Goal: Task Accomplishment & Management: Use online tool/utility

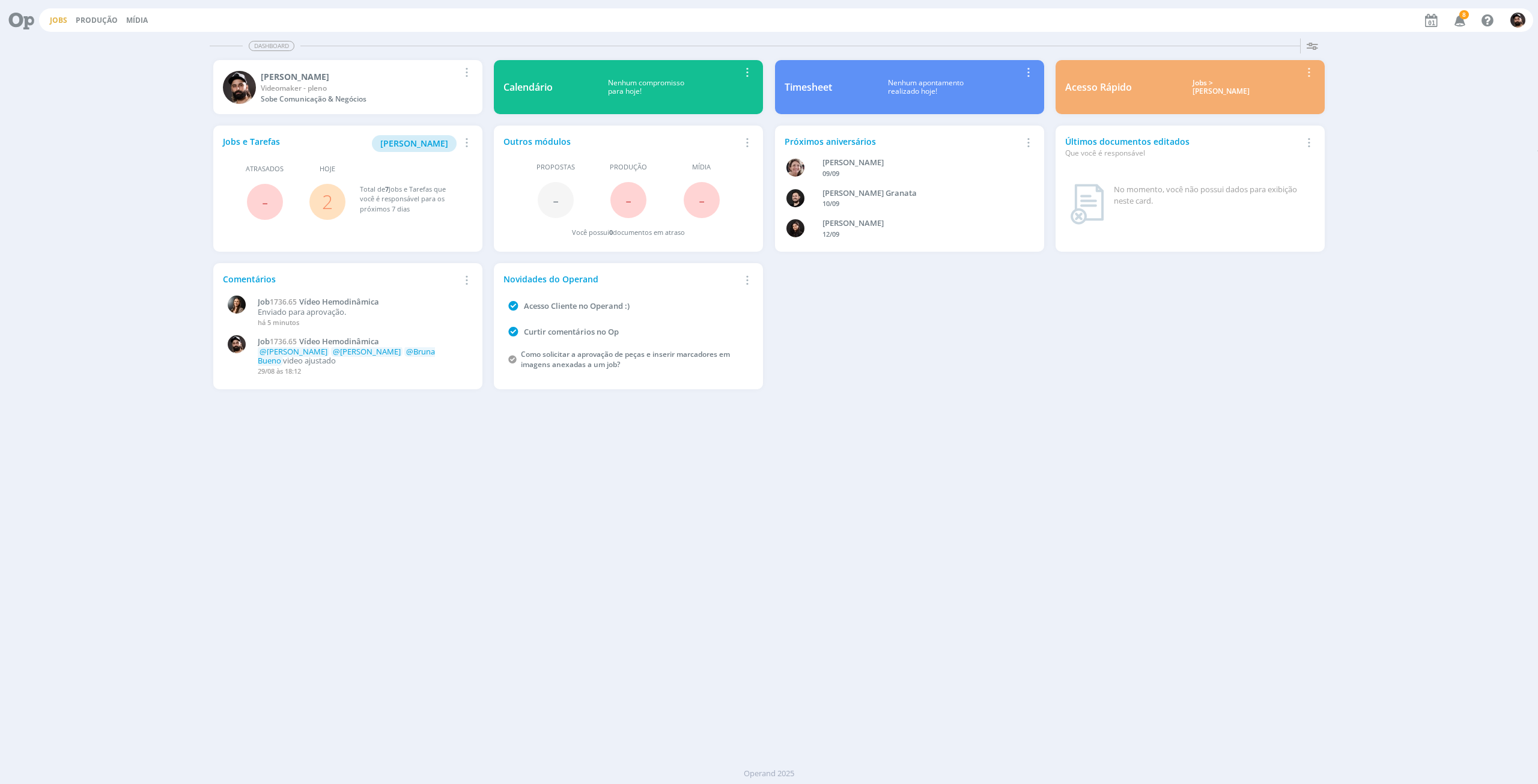
click at [59, 23] on link "Jobs" at bounding box center [58, 20] width 18 height 10
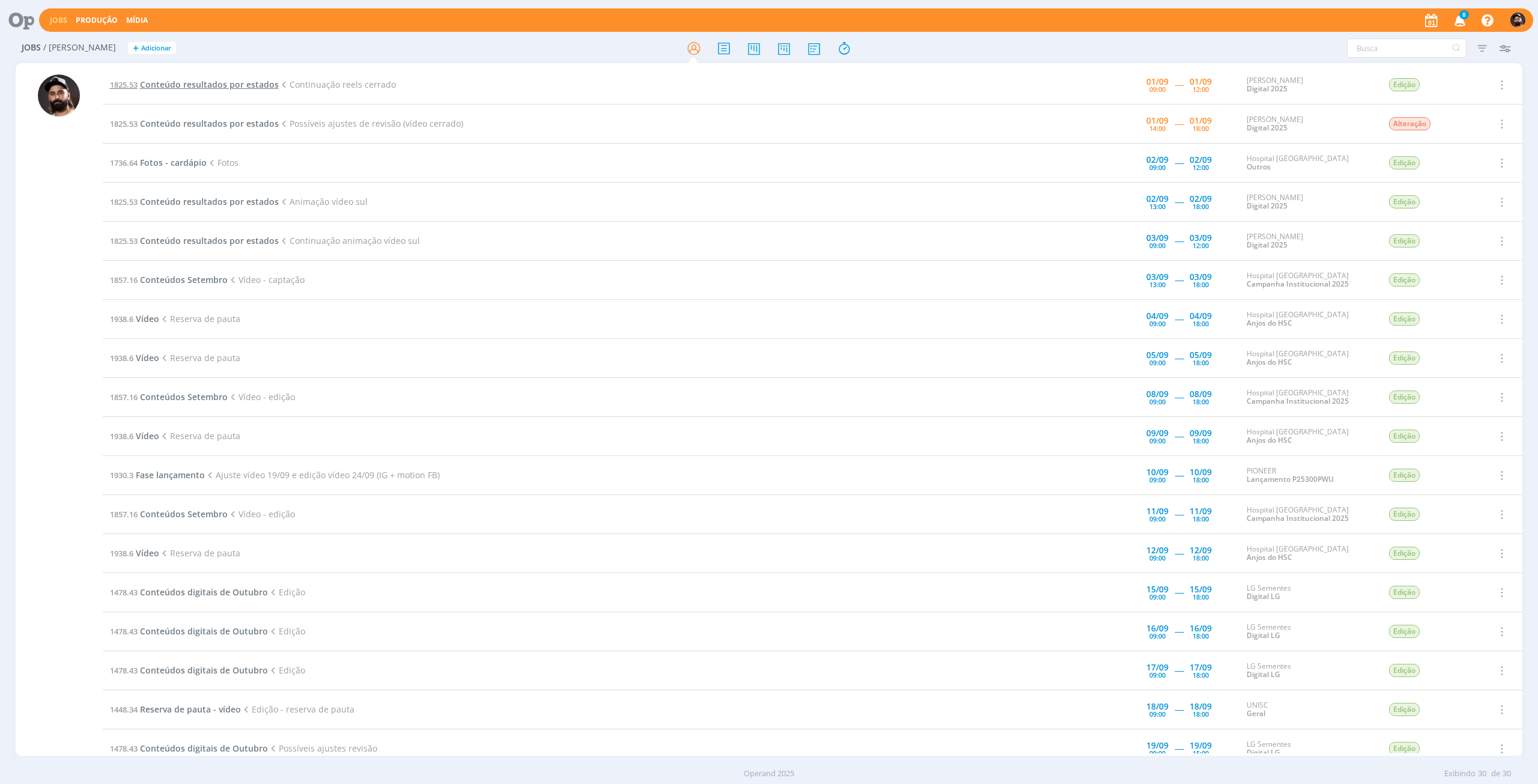
click at [180, 84] on span "Conteúdo resultados por estados" at bounding box center [209, 84] width 138 height 11
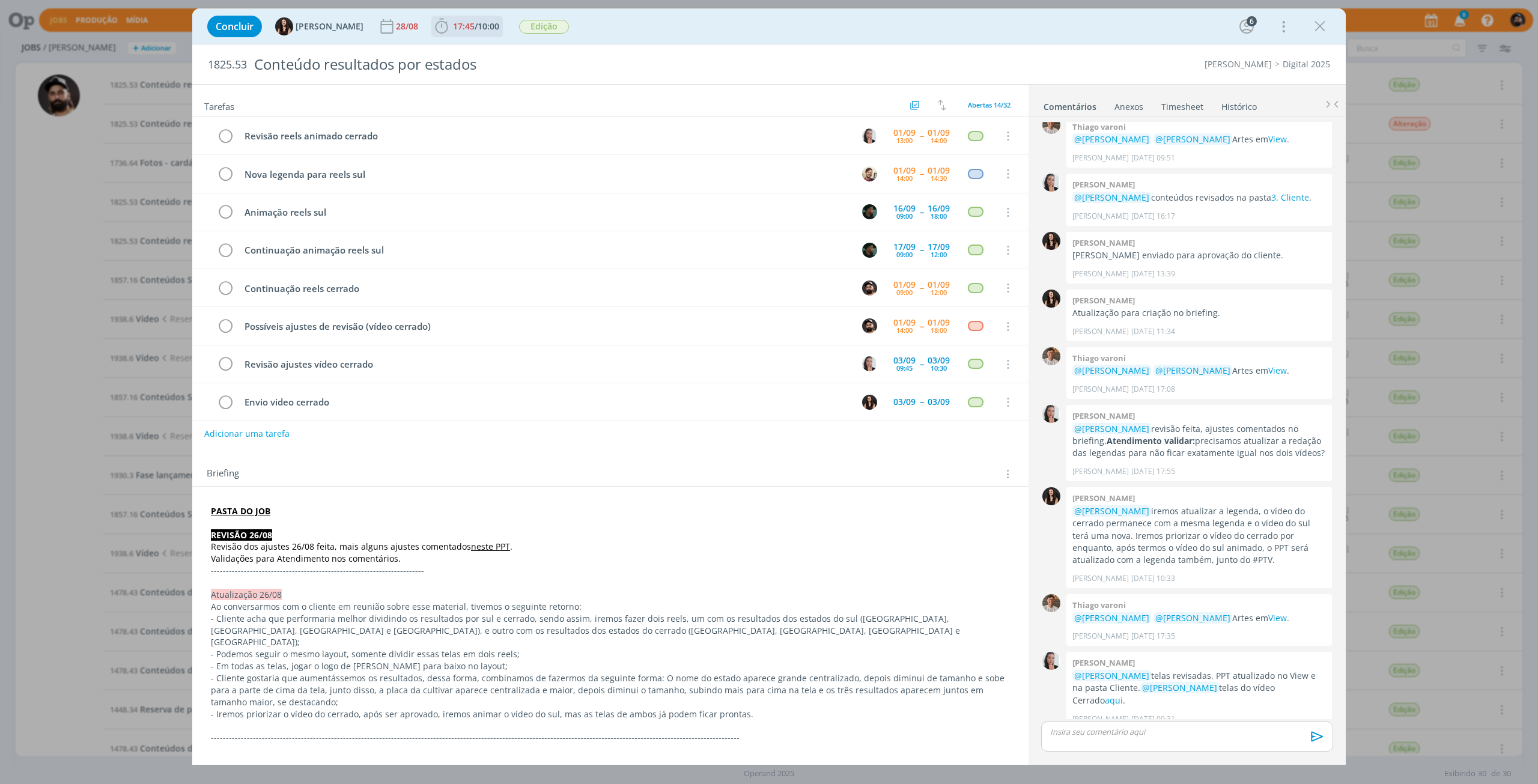
scroll to position [112, 0]
click at [433, 29] on icon "dialog" at bounding box center [441, 26] width 18 height 18
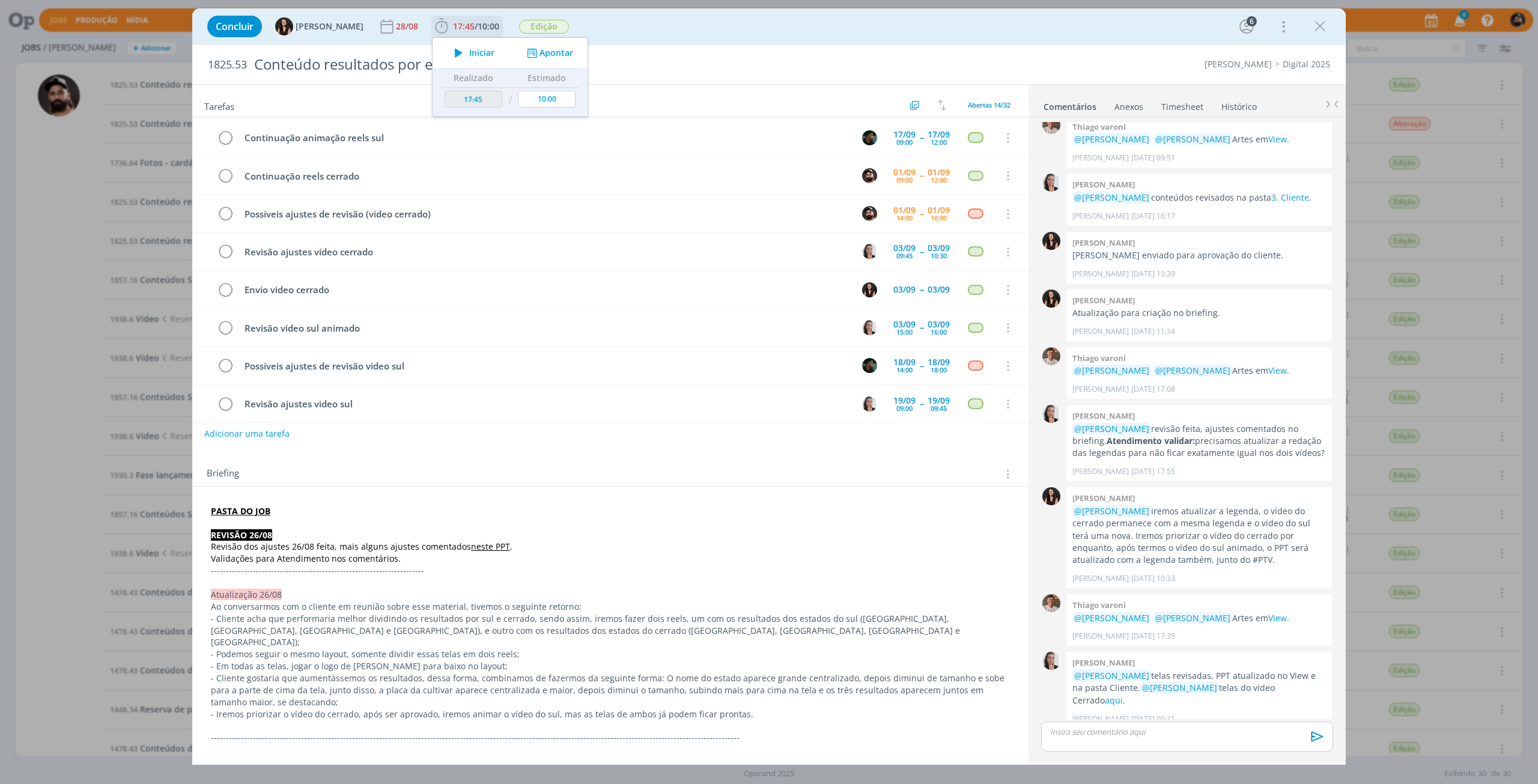
click at [448, 47] on icon "dialog" at bounding box center [458, 52] width 21 height 16
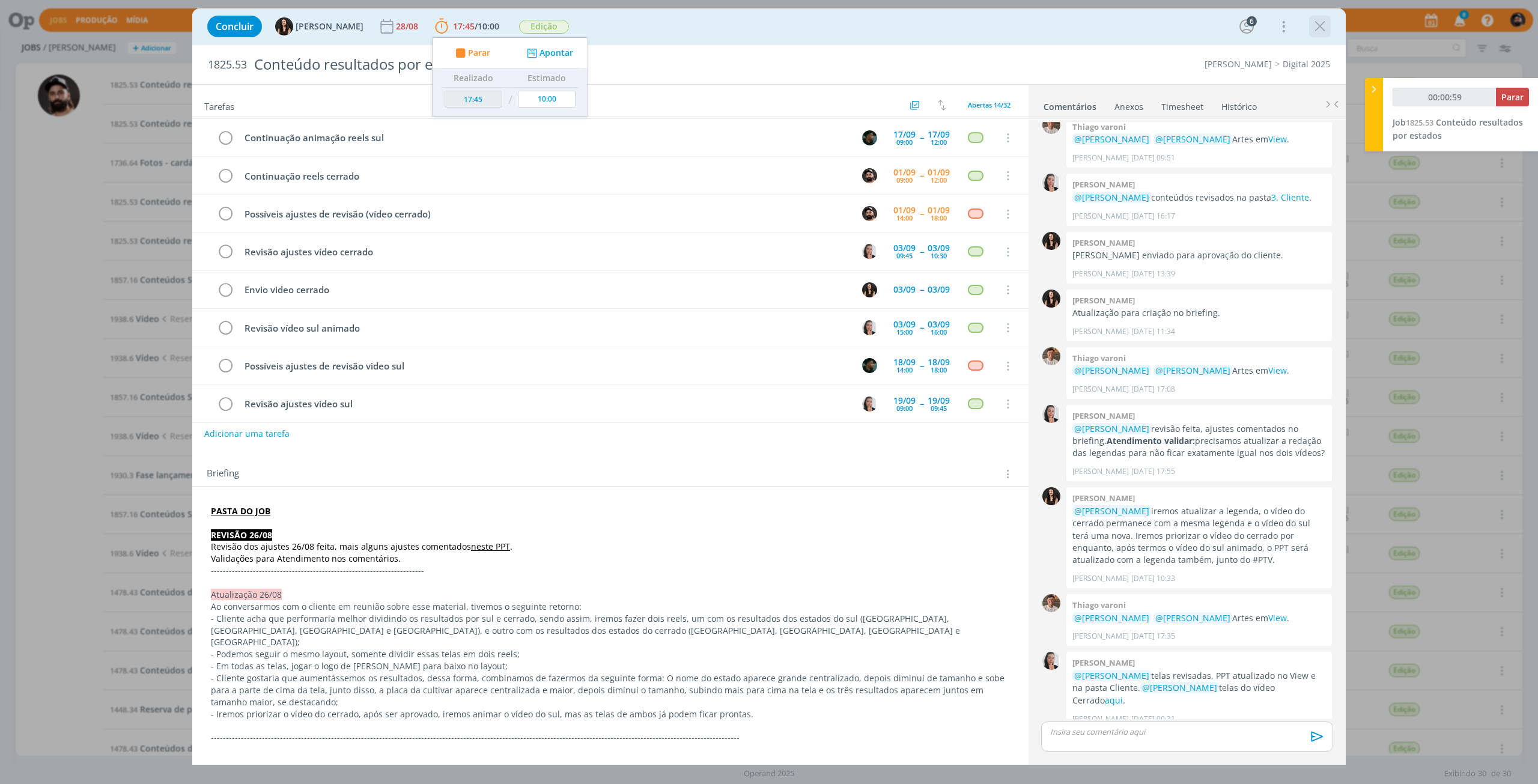
click at [1324, 31] on icon "dialog" at bounding box center [1319, 26] width 18 height 18
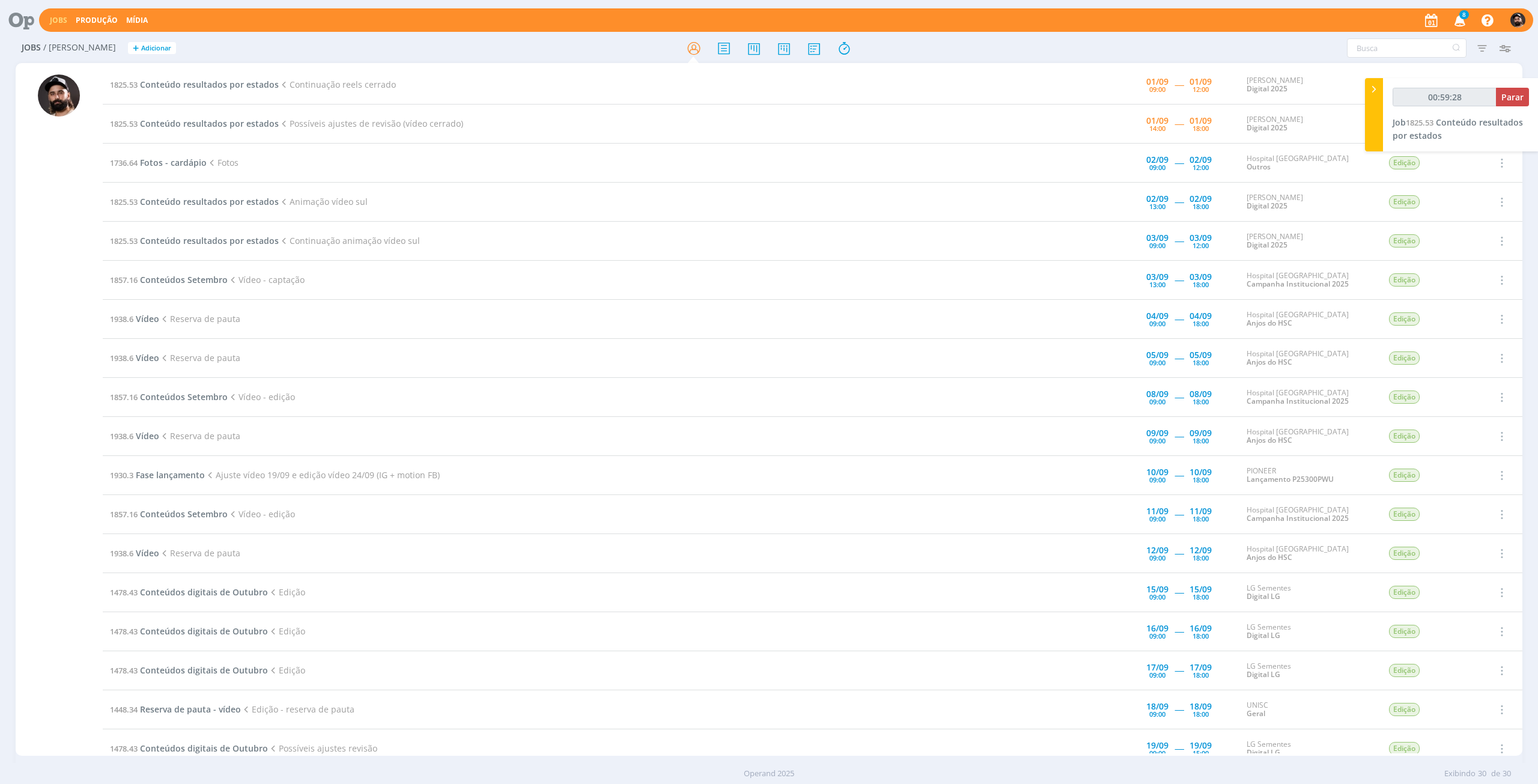
type input "01:00:28"
